Goal: Task Accomplishment & Management: Use online tool/utility

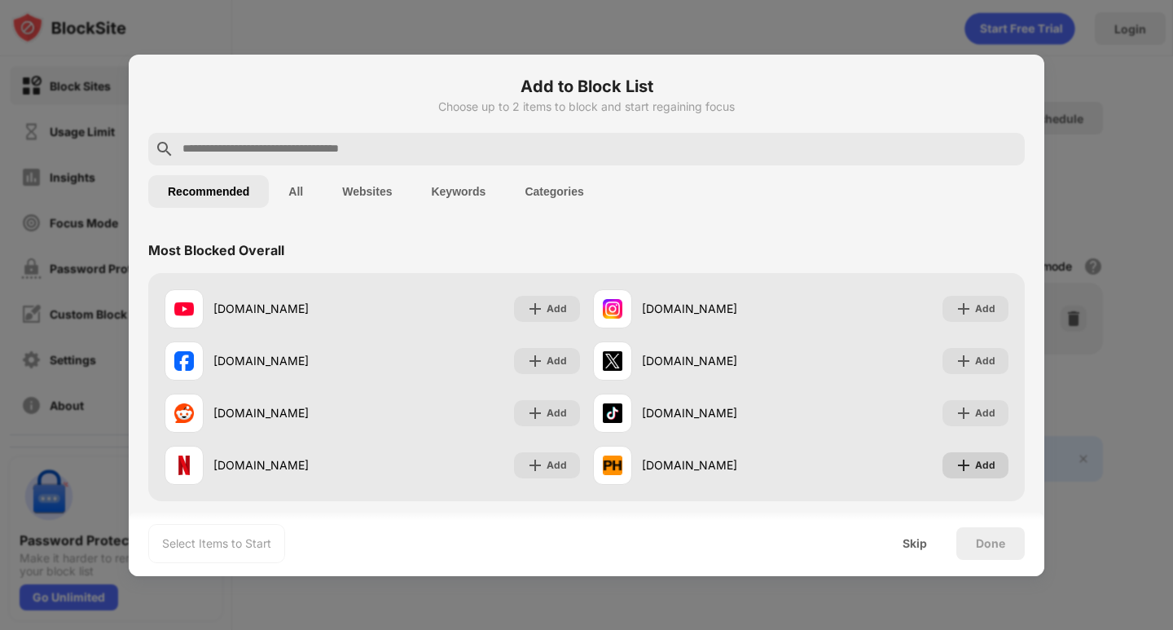
click at [975, 464] on div "Add" at bounding box center [985, 465] width 20 height 16
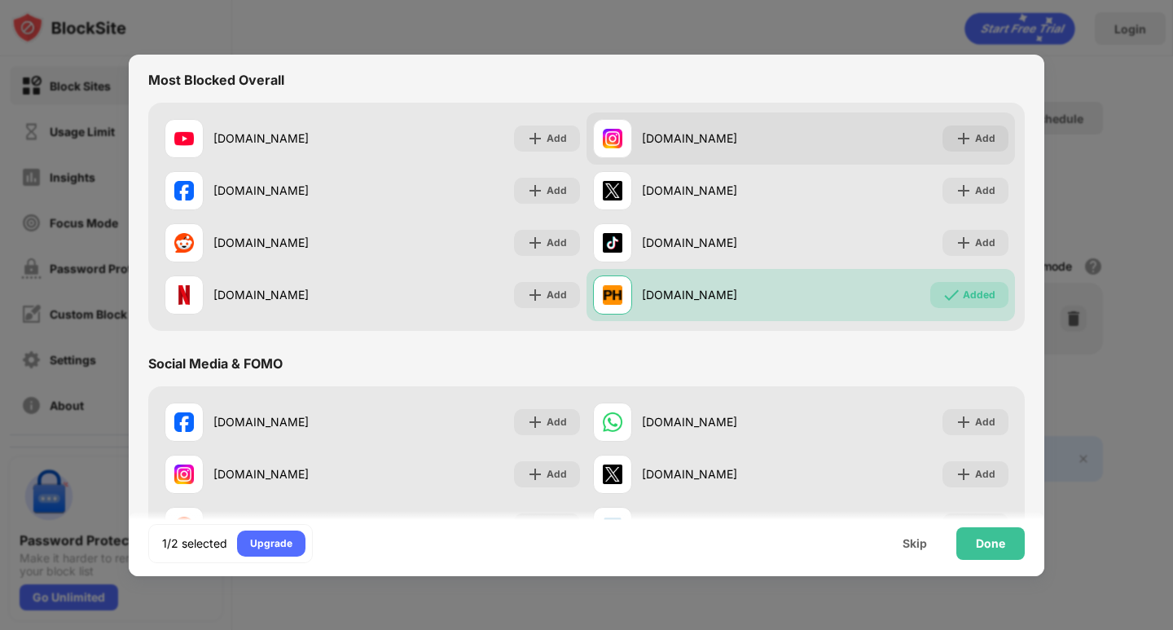
scroll to position [81, 0]
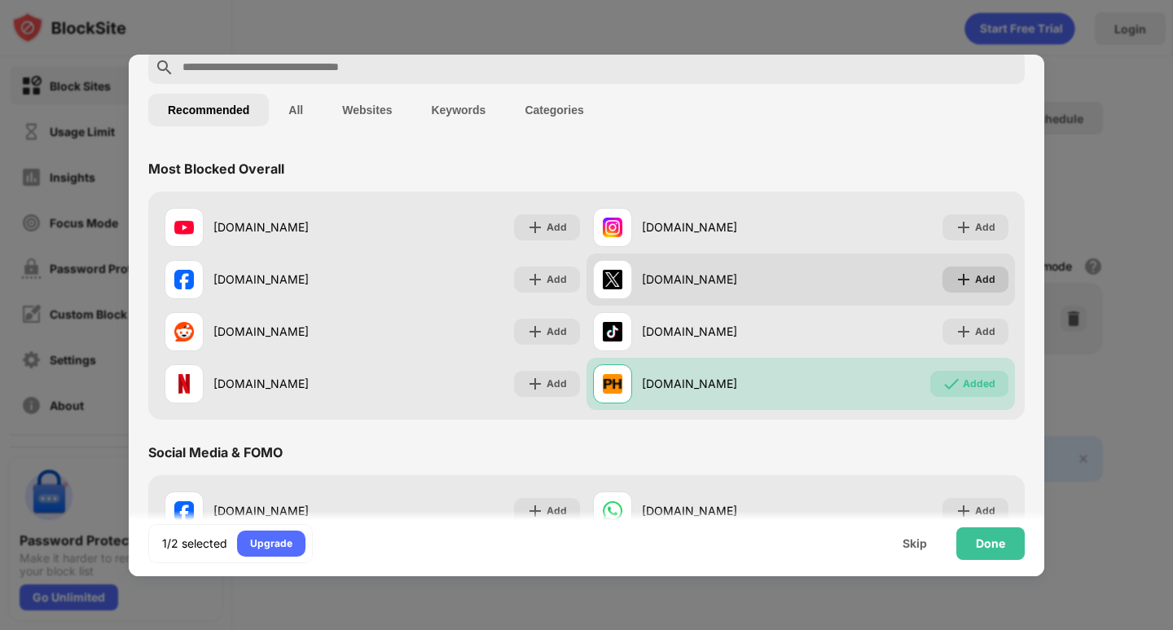
click at [975, 279] on div "Add" at bounding box center [985, 279] width 20 height 16
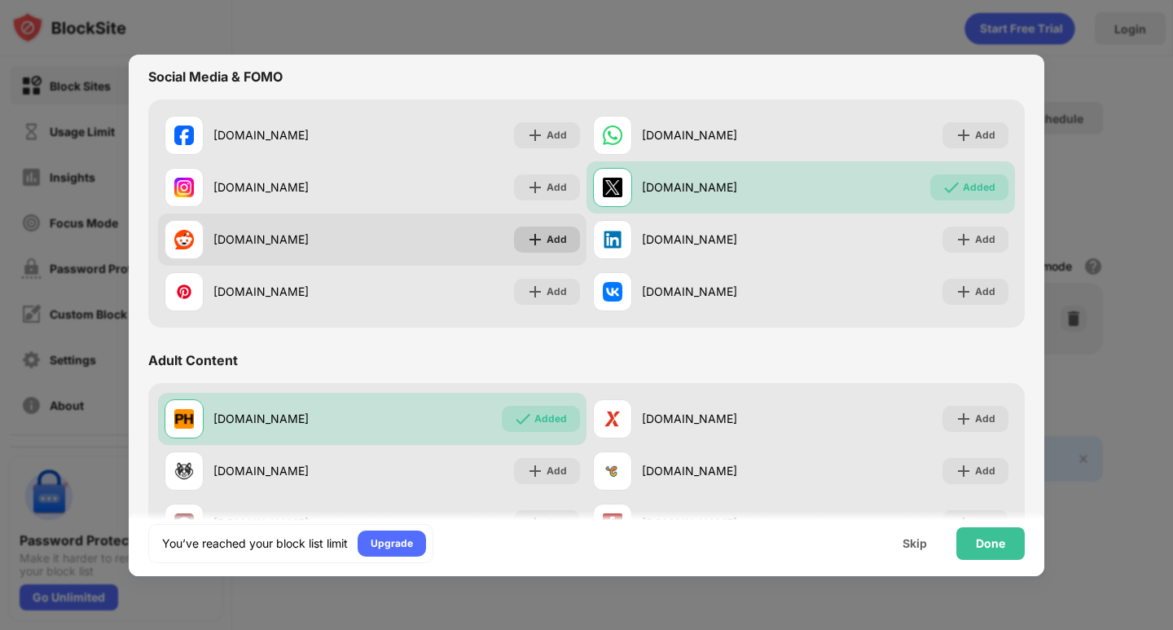
scroll to position [489, 0]
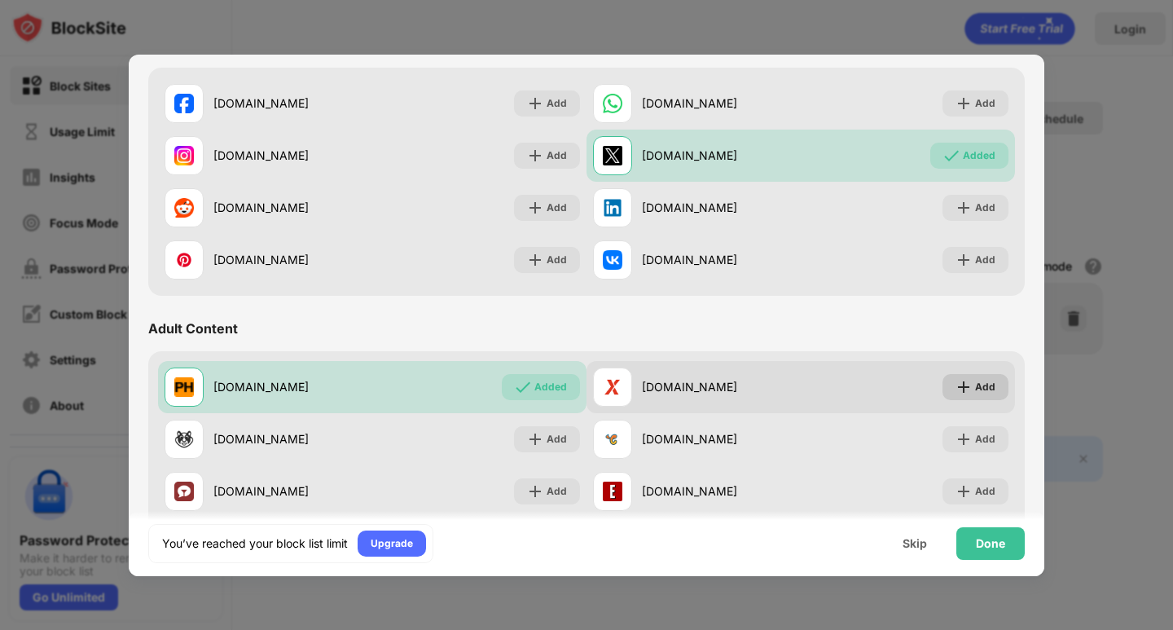
click at [984, 387] on div "Add" at bounding box center [976, 387] width 66 height 26
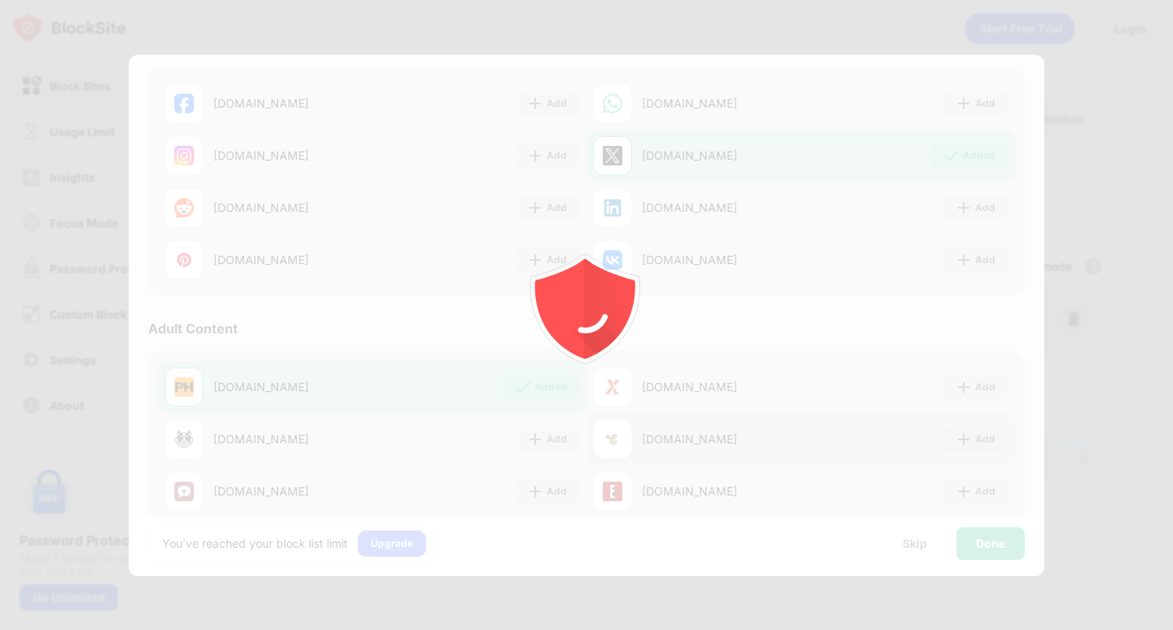
click at [957, 436] on div at bounding box center [586, 315] width 1173 height 630
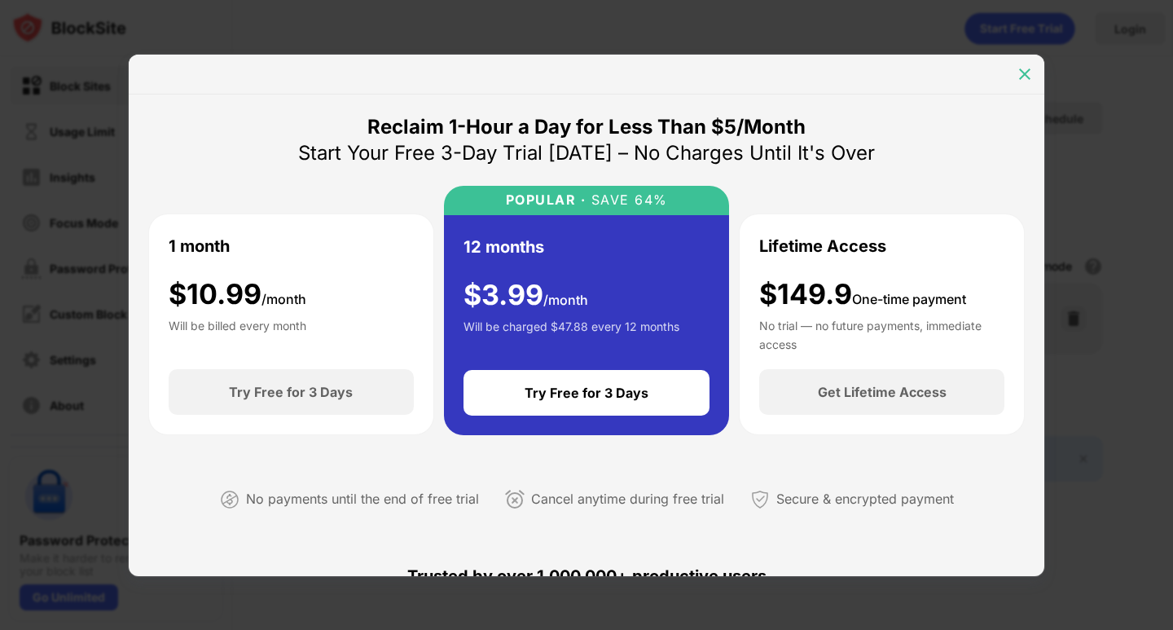
click at [1025, 69] on img at bounding box center [1025, 74] width 16 height 16
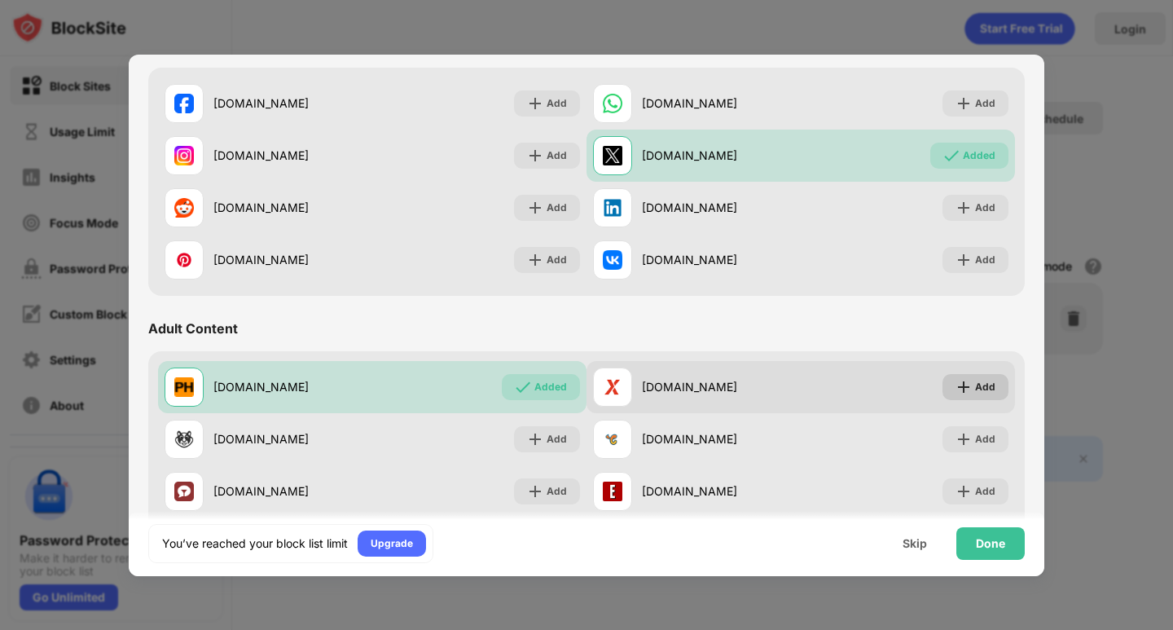
click at [975, 388] on div "Add" at bounding box center [985, 387] width 20 height 16
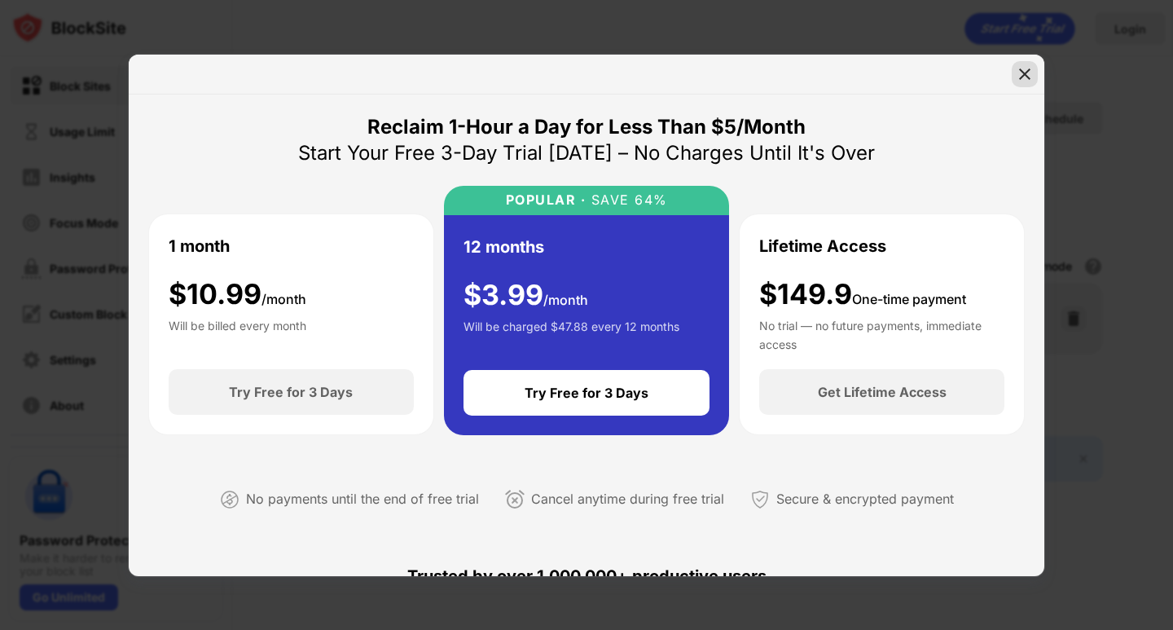
click at [1026, 77] on img at bounding box center [1025, 74] width 16 height 16
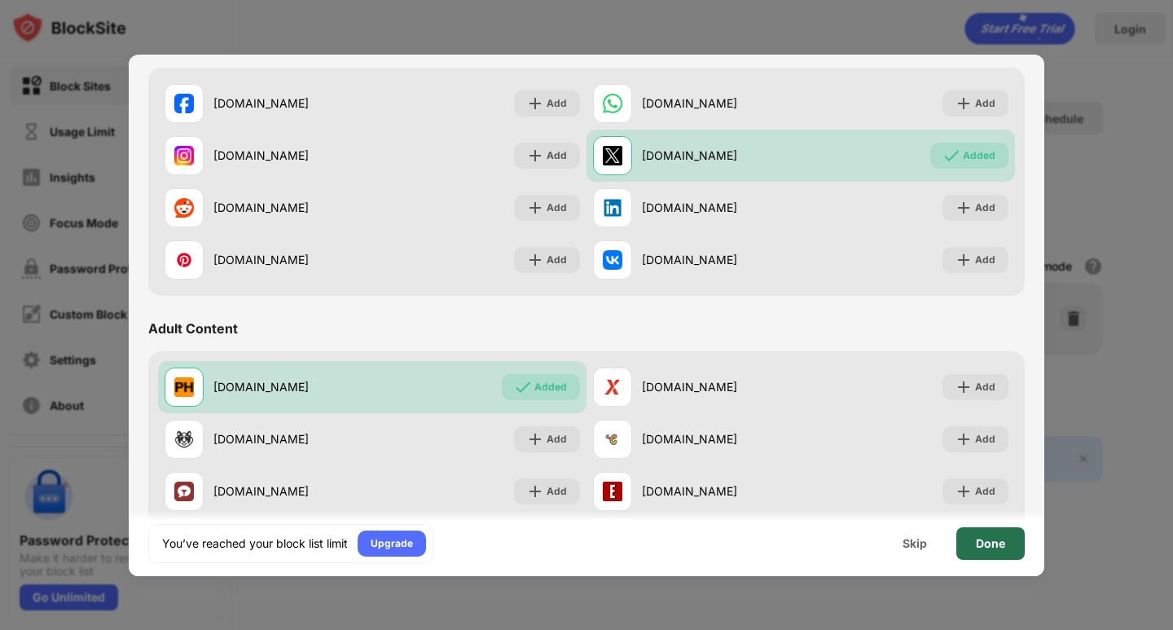
click at [1015, 537] on div "Done" at bounding box center [991, 543] width 68 height 33
